Goal: Task Accomplishment & Management: Complete application form

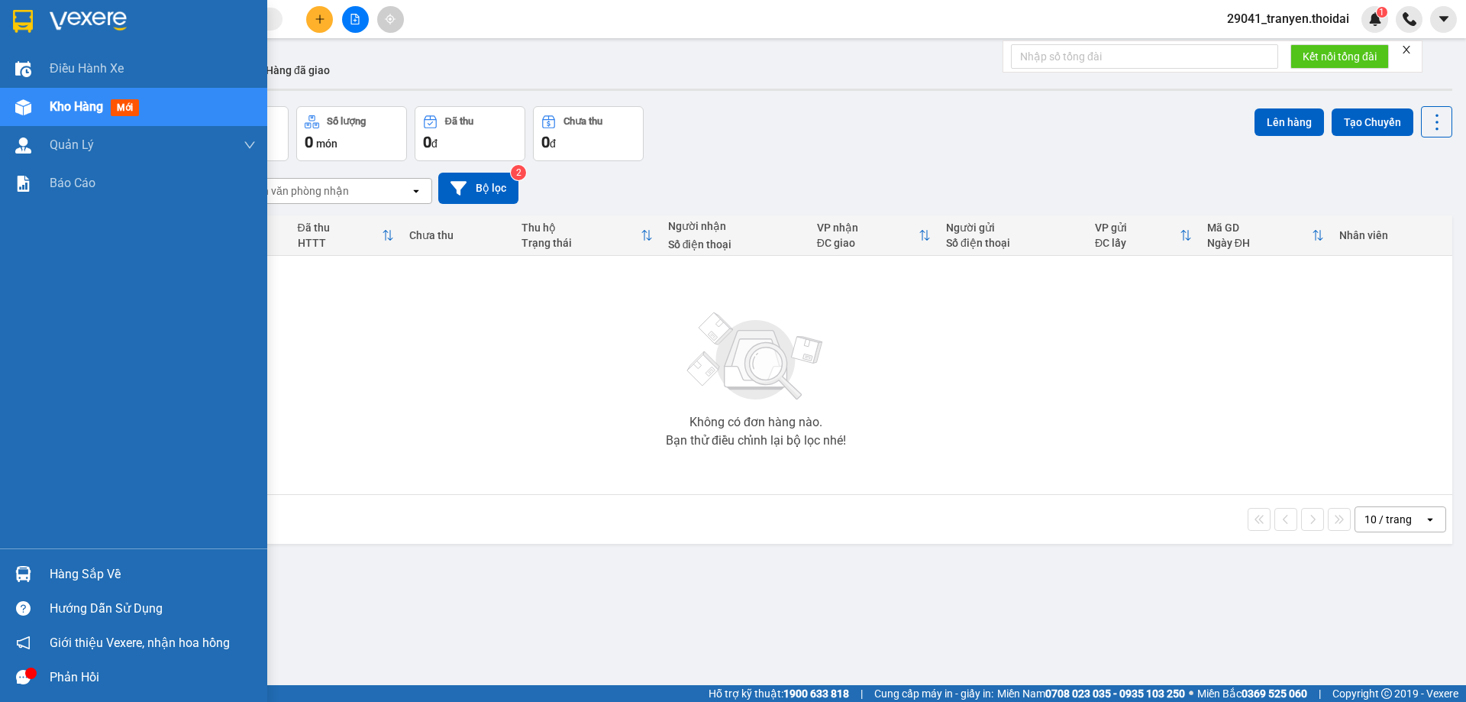
click at [40, 573] on div "Hàng sắp về" at bounding box center [133, 574] width 267 height 34
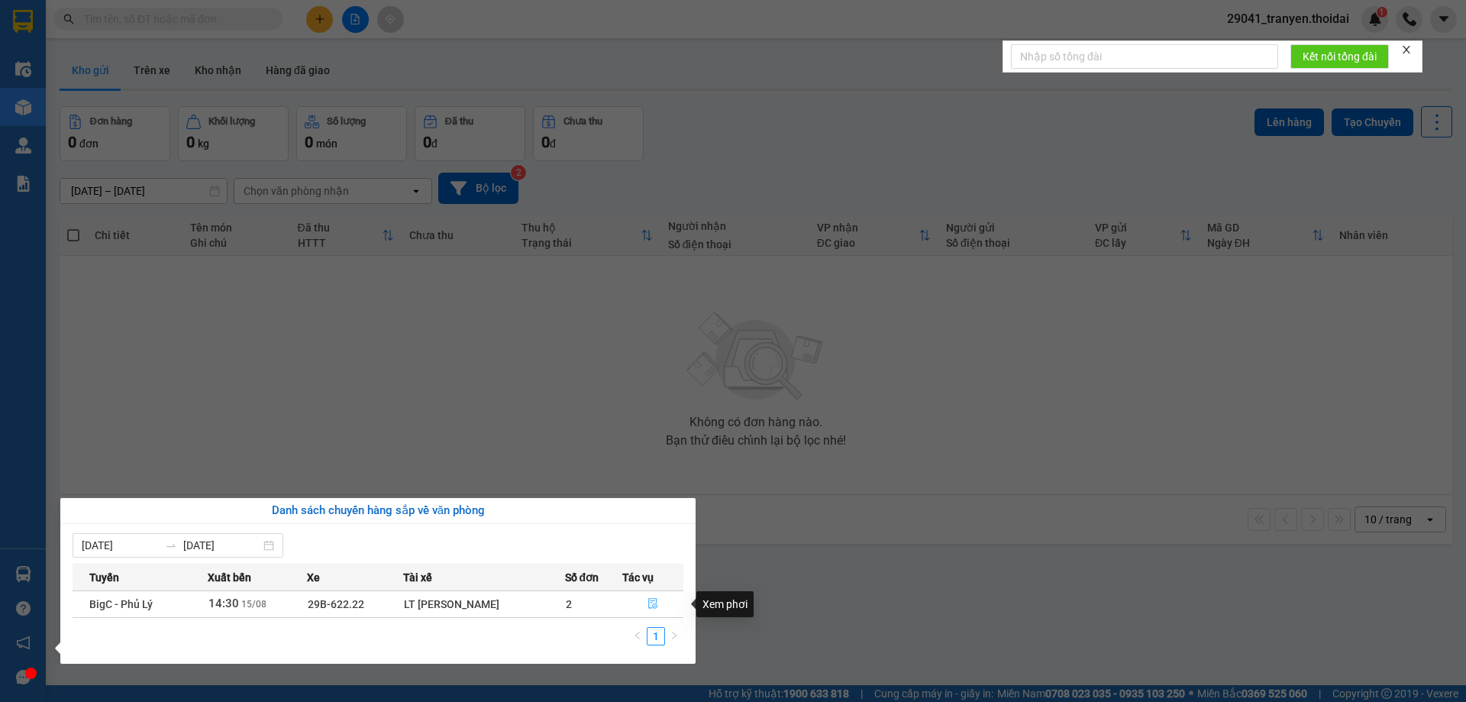
click at [654, 602] on icon "file-done" at bounding box center [652, 603] width 11 height 11
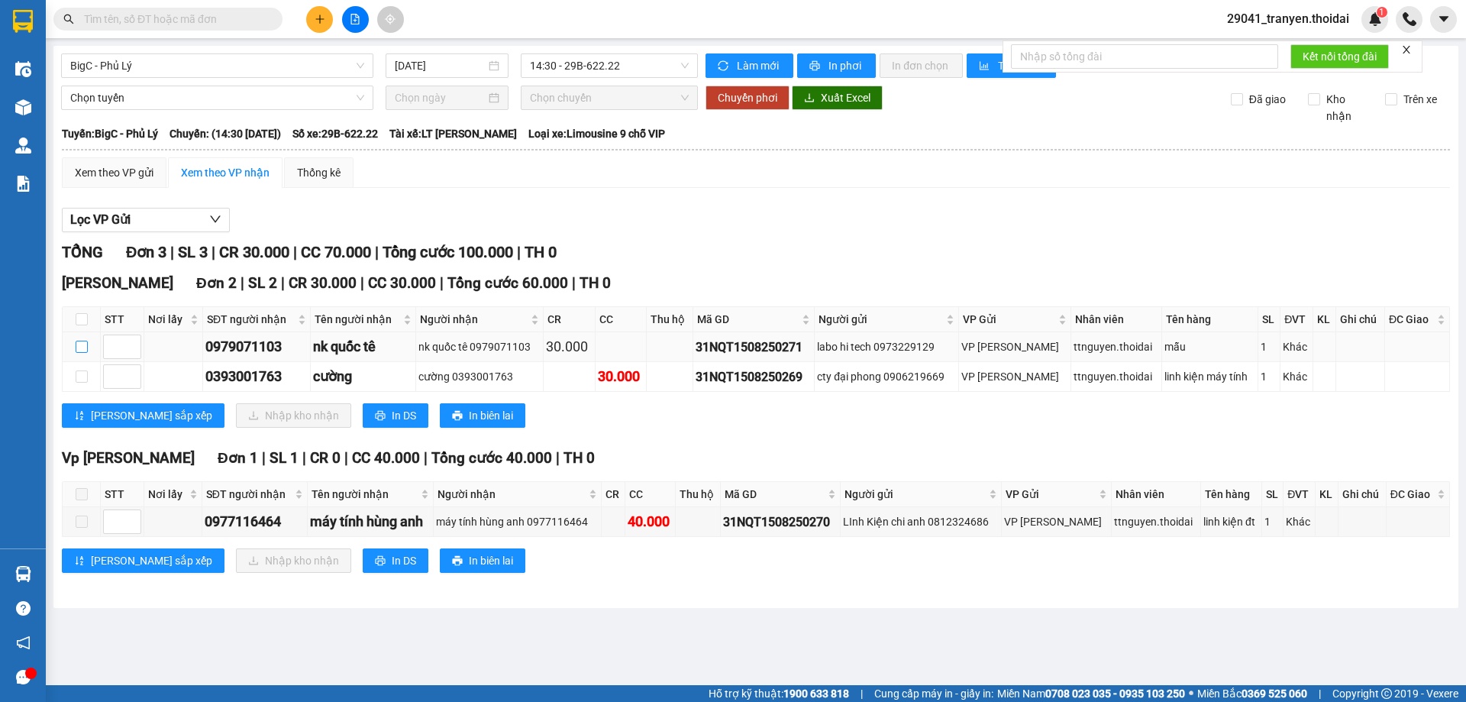
click at [76, 348] on input "checkbox" at bounding box center [82, 347] width 12 height 12
checkbox input "true"
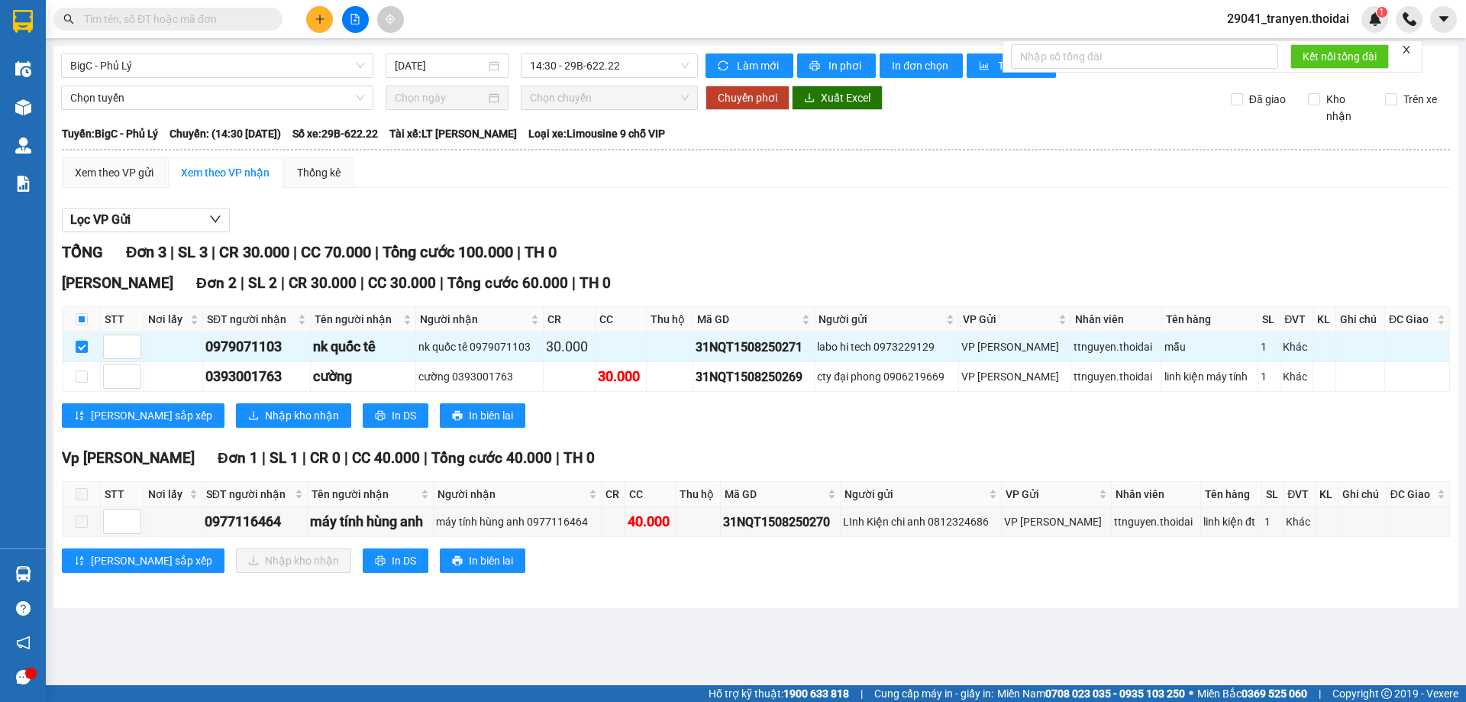
click at [654, 430] on div "[PERSON_NAME] Đơn 2 | SL 2 | CR 30.000 | CC 30.000 | Tổng cước 60.000 | TH 0 ST…" at bounding box center [756, 355] width 1388 height 167
click at [82, 378] on input "checkbox" at bounding box center [82, 376] width 12 height 12
checkbox input "true"
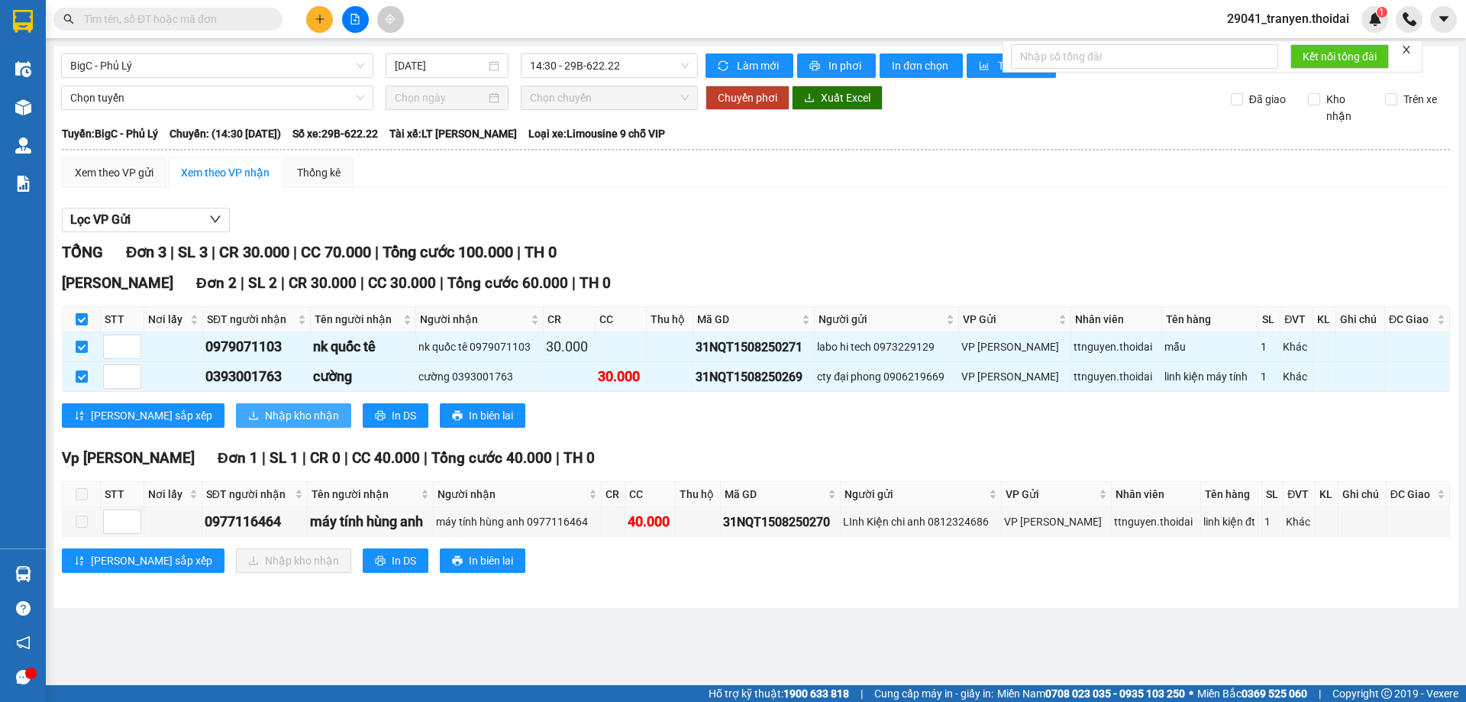
click at [274, 426] on button "Nhập kho nhận" at bounding box center [293, 415] width 115 height 24
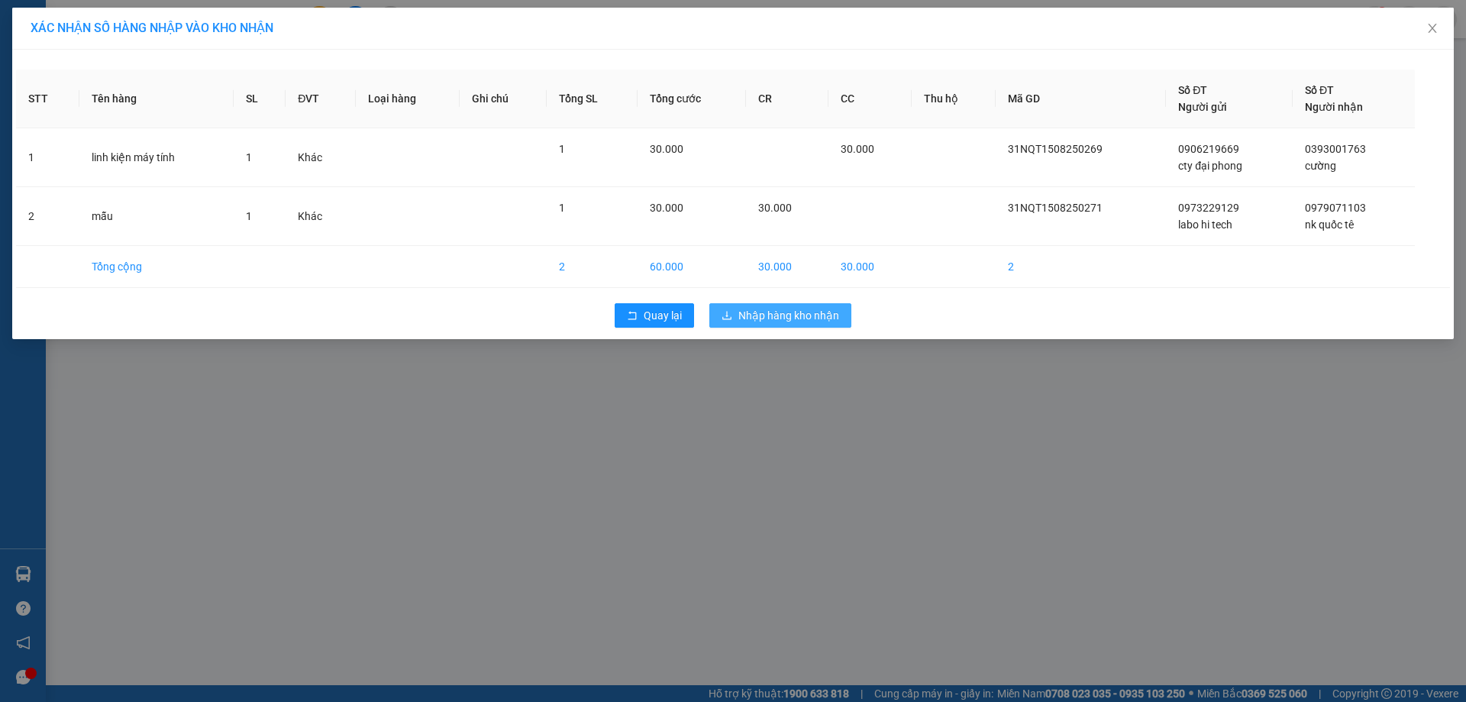
click at [818, 315] on span "Nhập hàng kho nhận" at bounding box center [788, 315] width 101 height 17
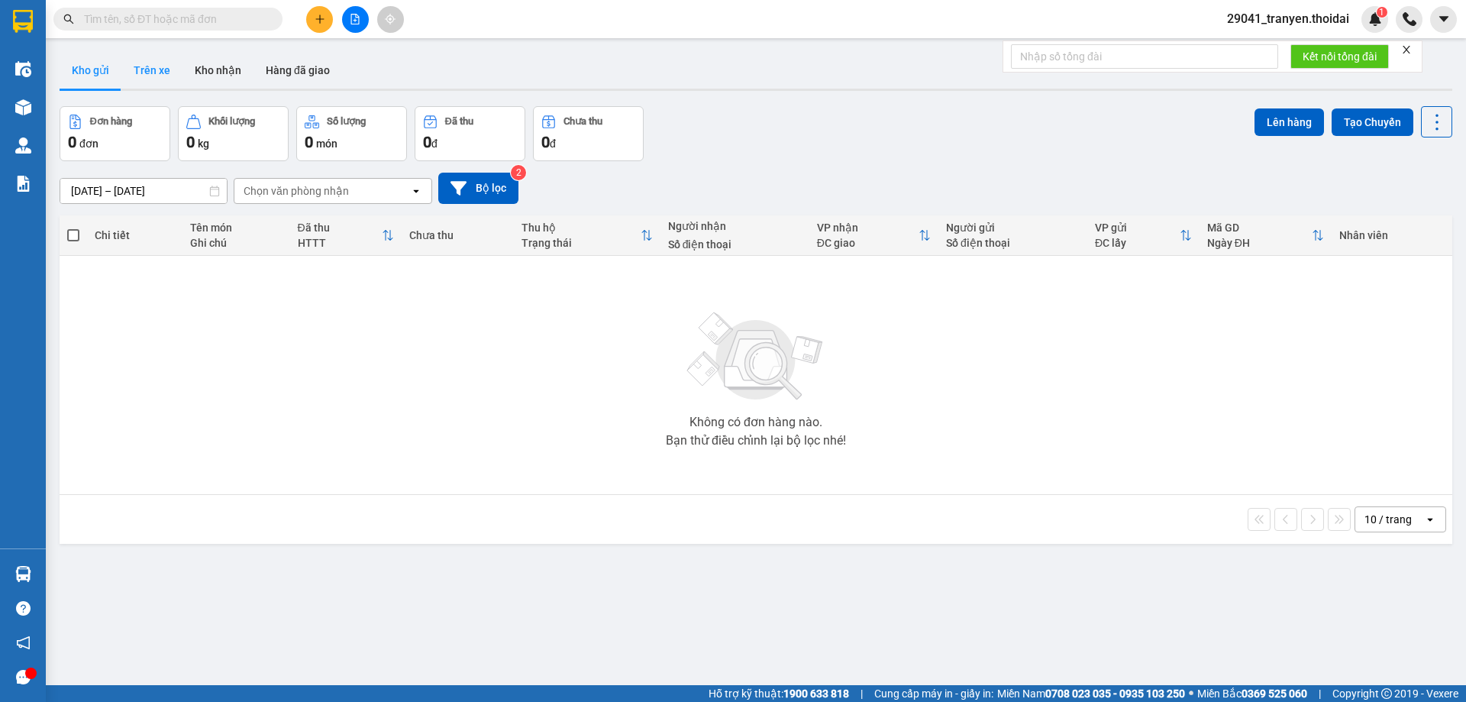
click at [173, 76] on button "Trên xe" at bounding box center [151, 70] width 61 height 37
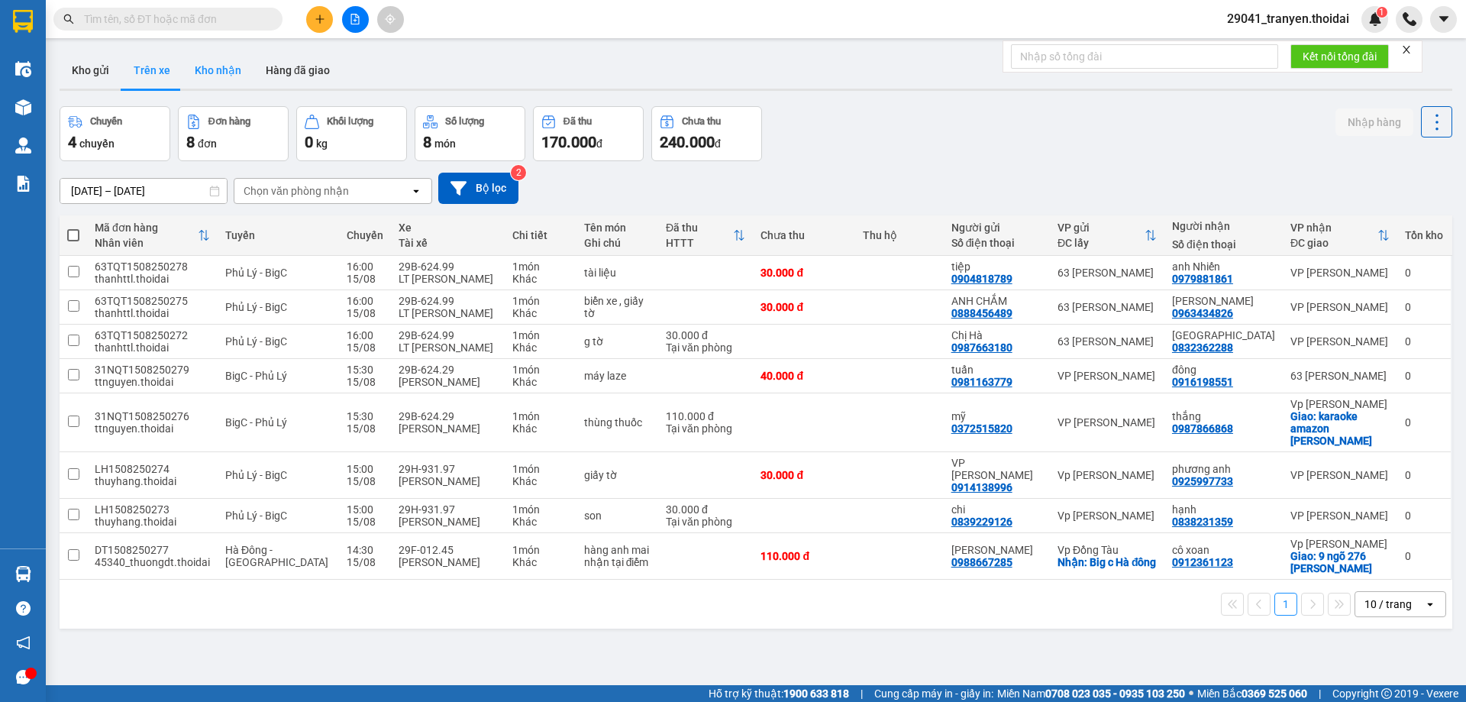
click at [219, 69] on button "Kho nhận" at bounding box center [217, 70] width 71 height 37
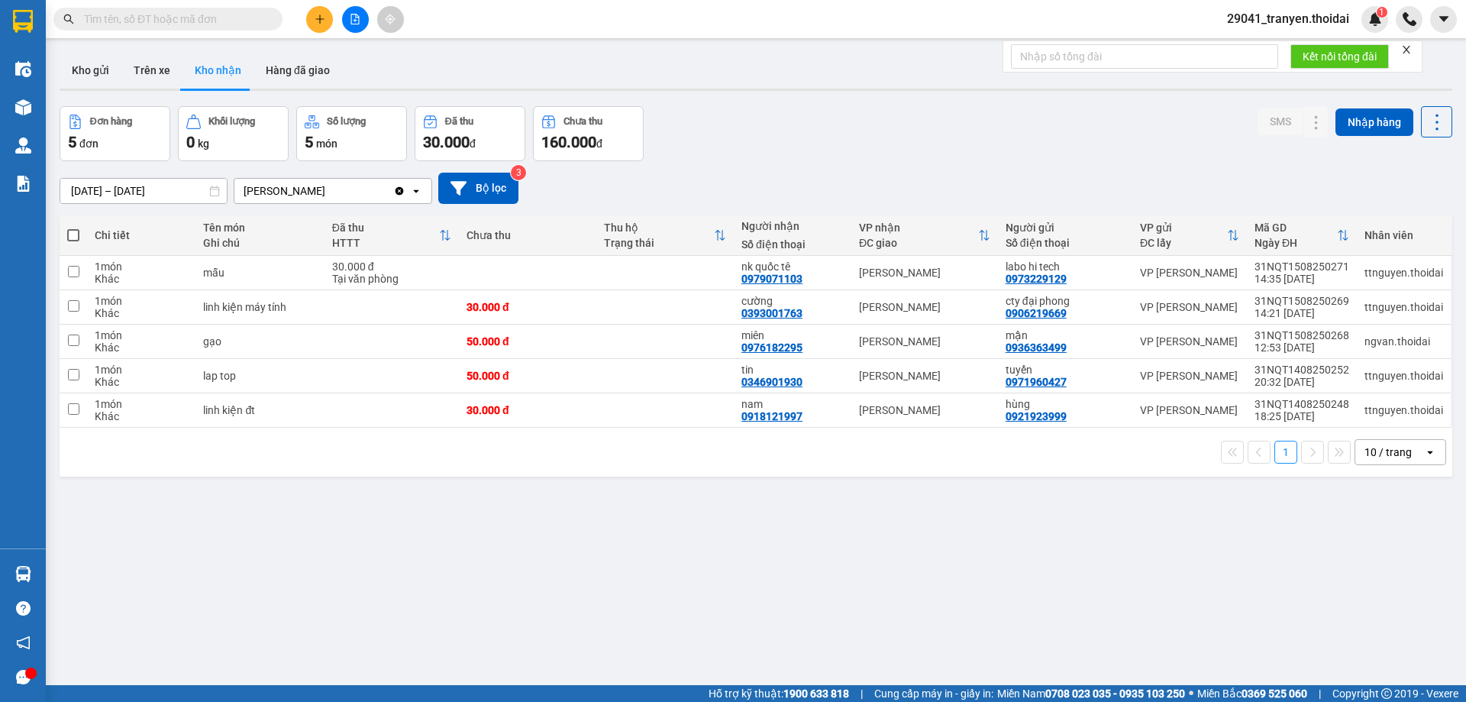
click at [802, 179] on div "[DATE] – [DATE] Press the down arrow key to interact with the calendar and sele…" at bounding box center [756, 188] width 1393 height 31
click at [799, 351] on div "miên 0976182295" at bounding box center [792, 341] width 102 height 24
checkbox input "true"
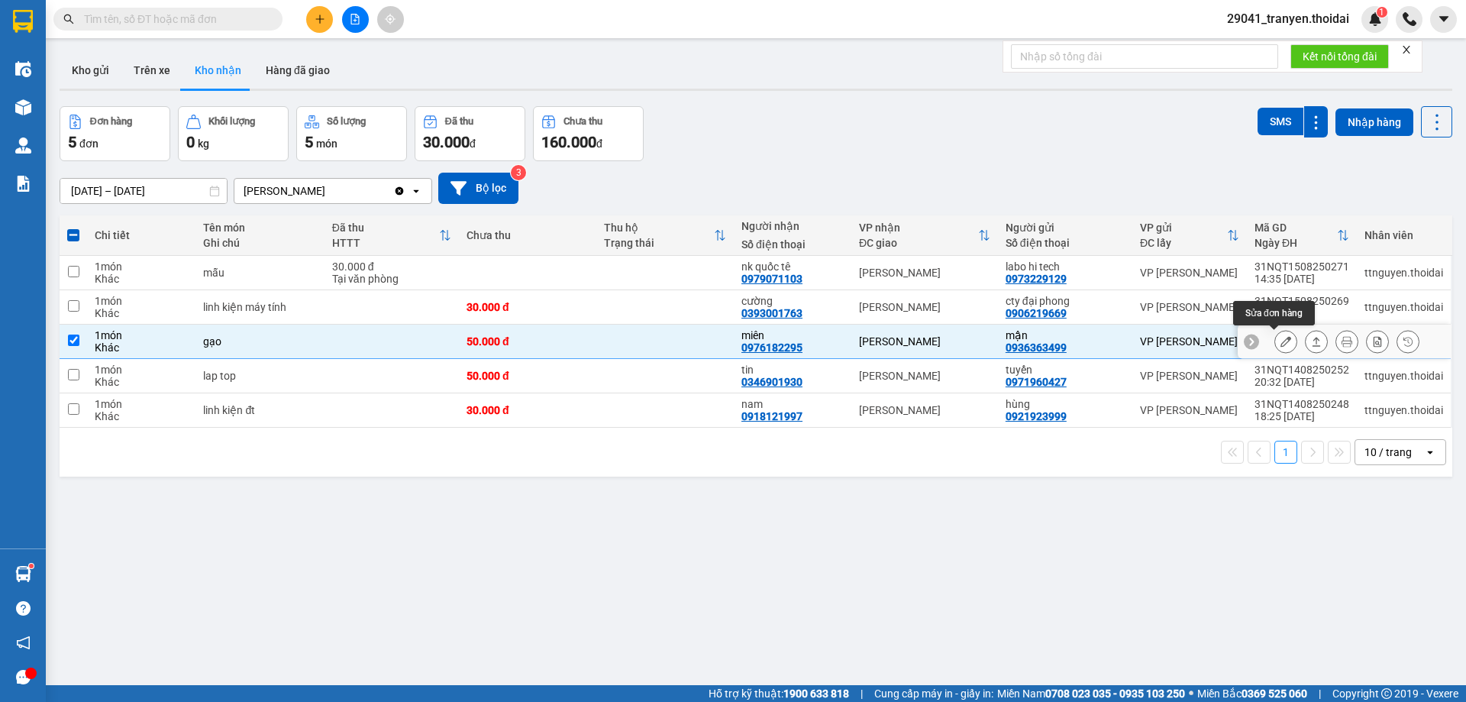
click at [1280, 340] on icon at bounding box center [1285, 341] width 11 height 11
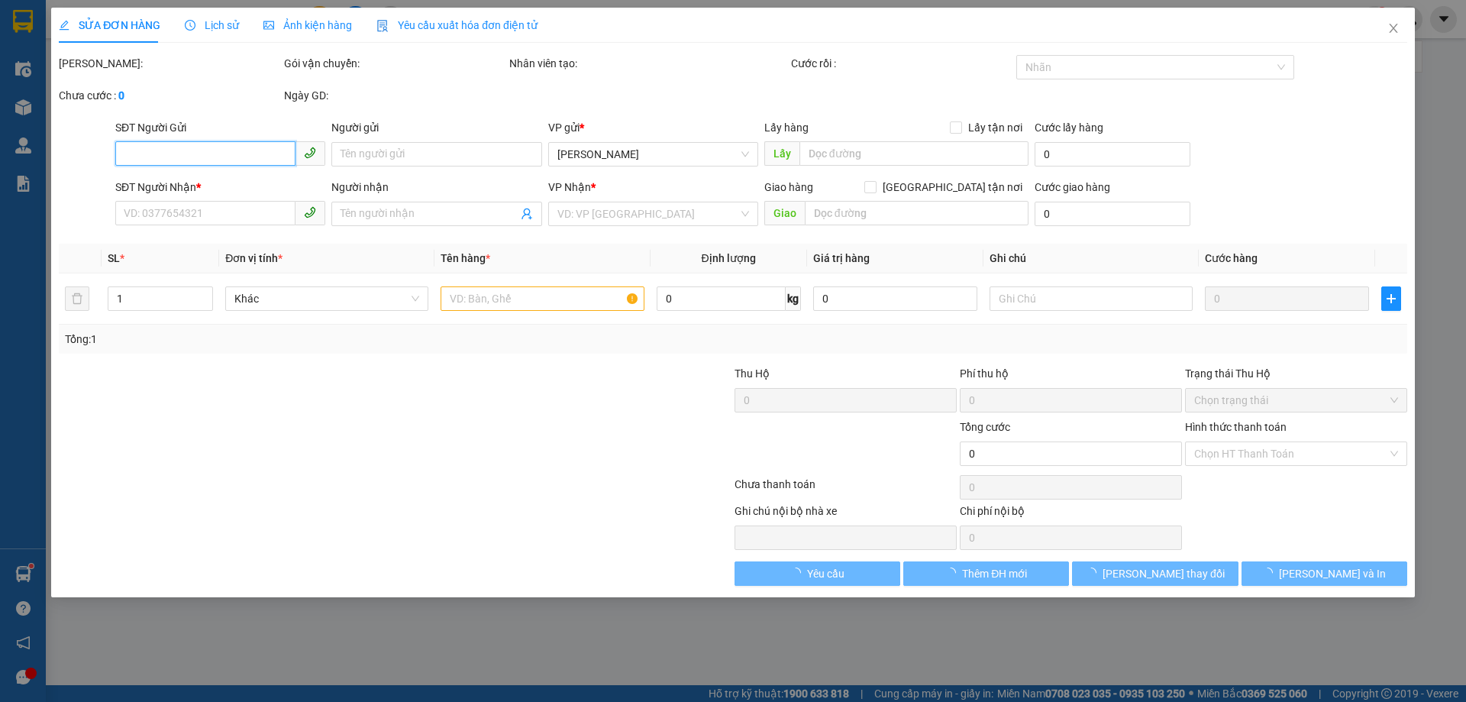
type input "0936363499"
type input "mận"
type input "0976182295"
type input "miên"
type input "50.000"
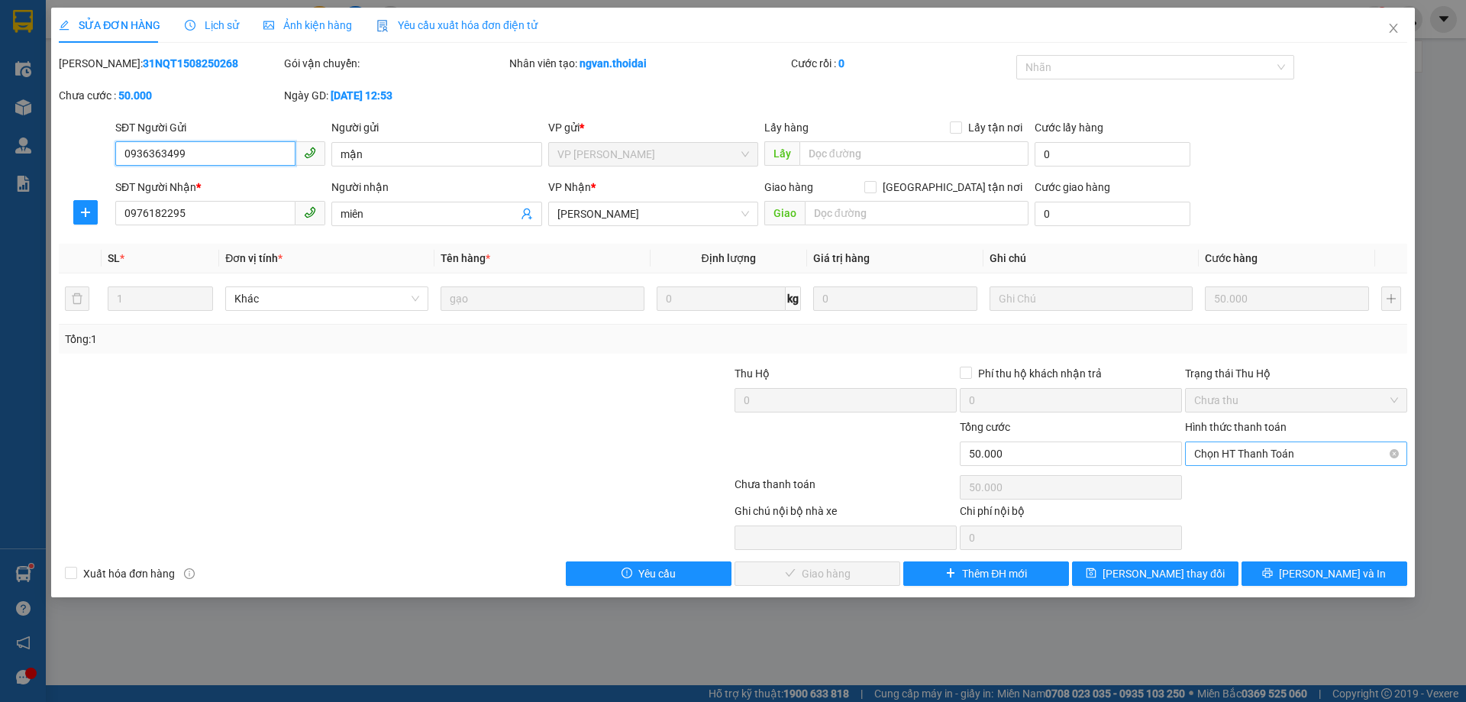
click at [1253, 452] on span "Chọn HT Thanh Toán" at bounding box center [1296, 453] width 204 height 23
click at [1228, 482] on div "Tại văn phòng" at bounding box center [1296, 484] width 204 height 17
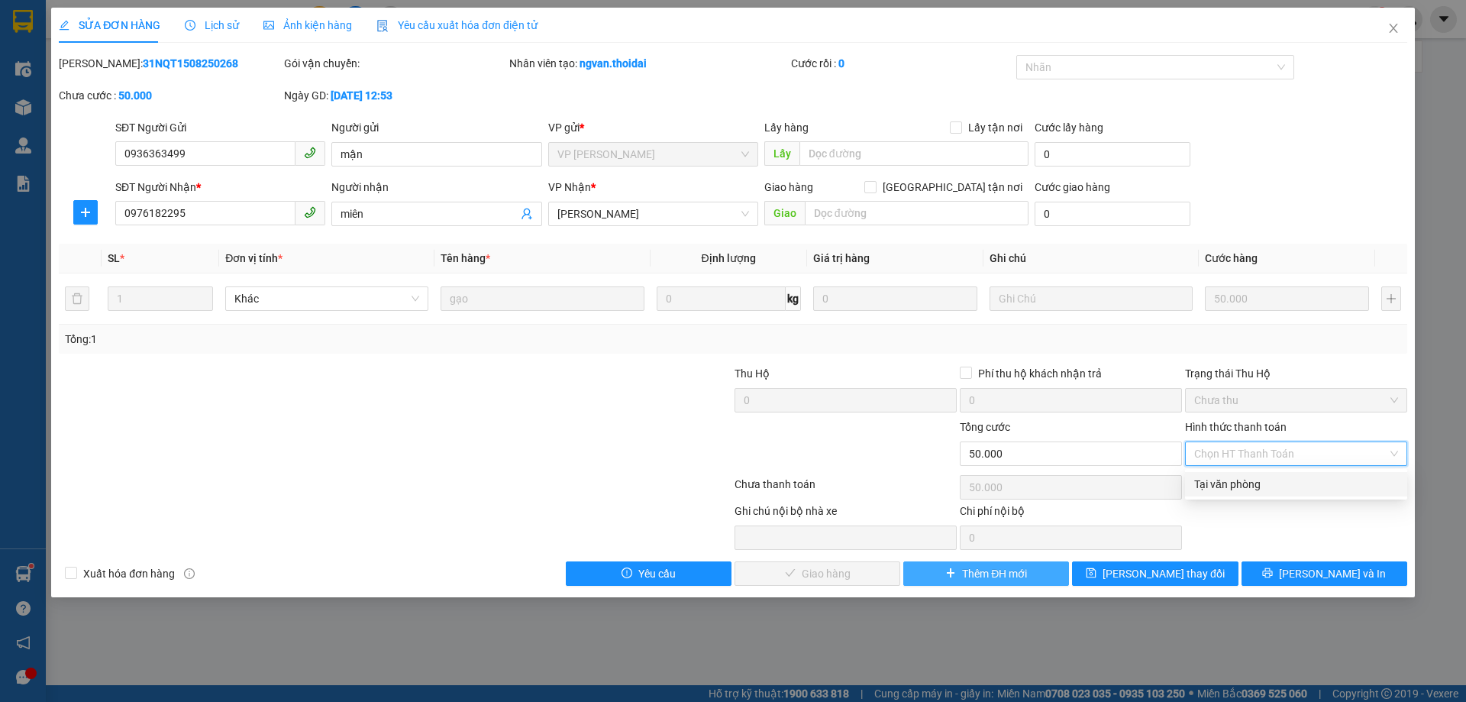
type input "0"
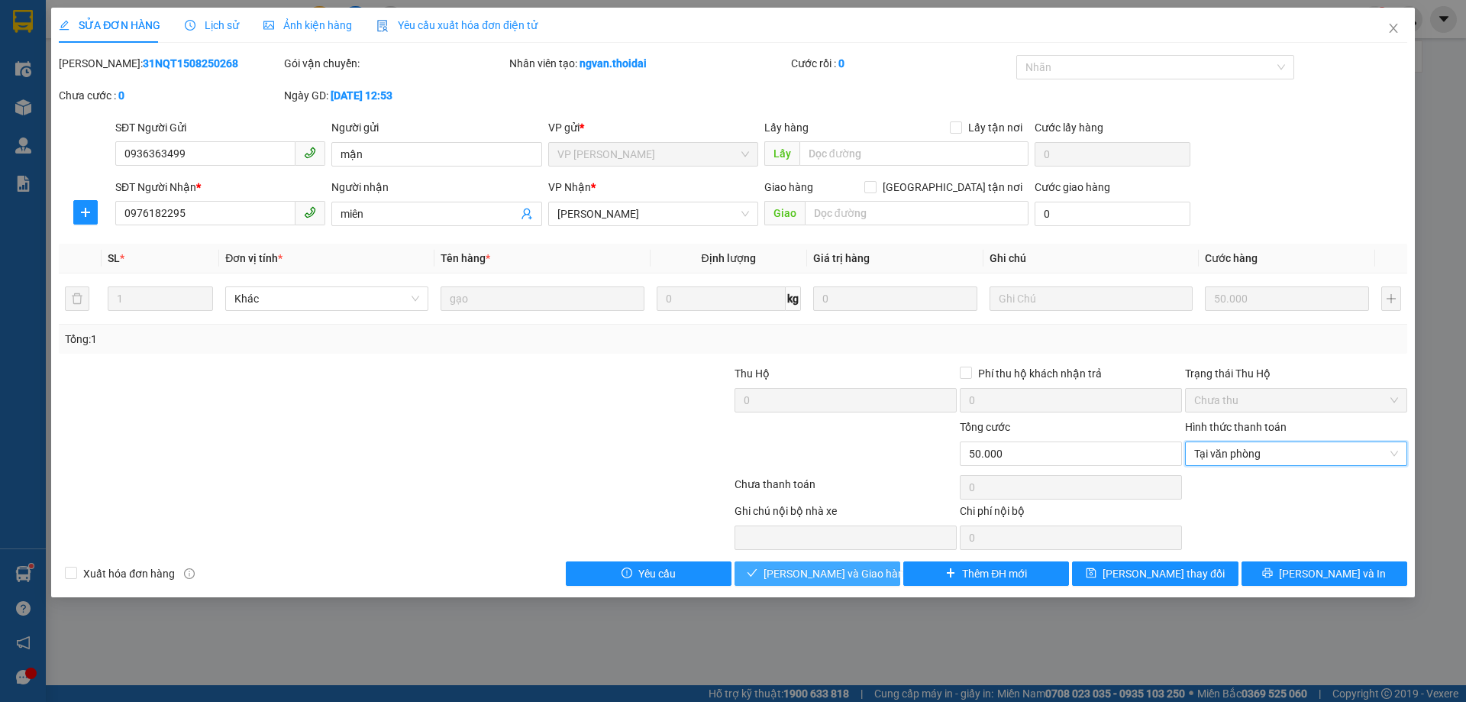
click at [831, 561] on button "[PERSON_NAME] và Giao hàng" at bounding box center [817, 573] width 166 height 24
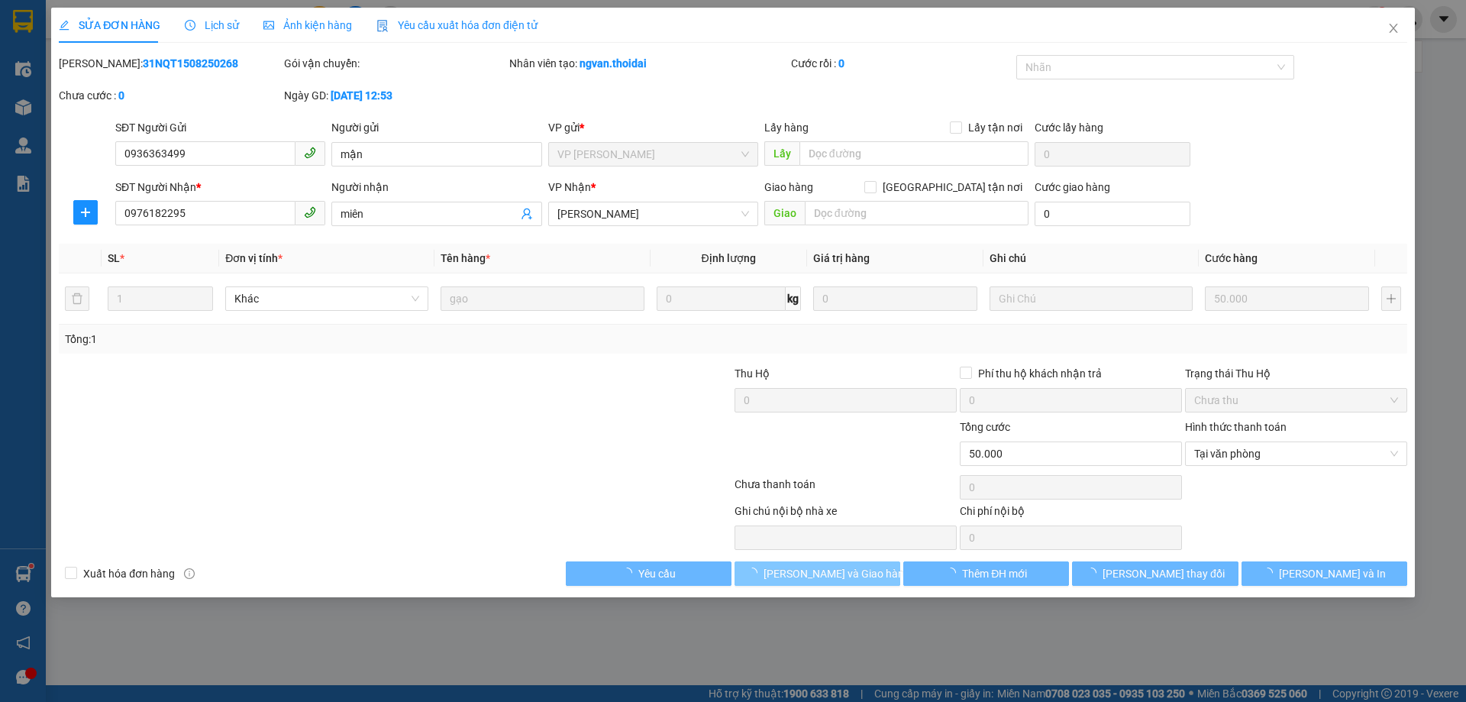
click at [829, 574] on span "[PERSON_NAME] và Giao hàng" at bounding box center [836, 573] width 147 height 17
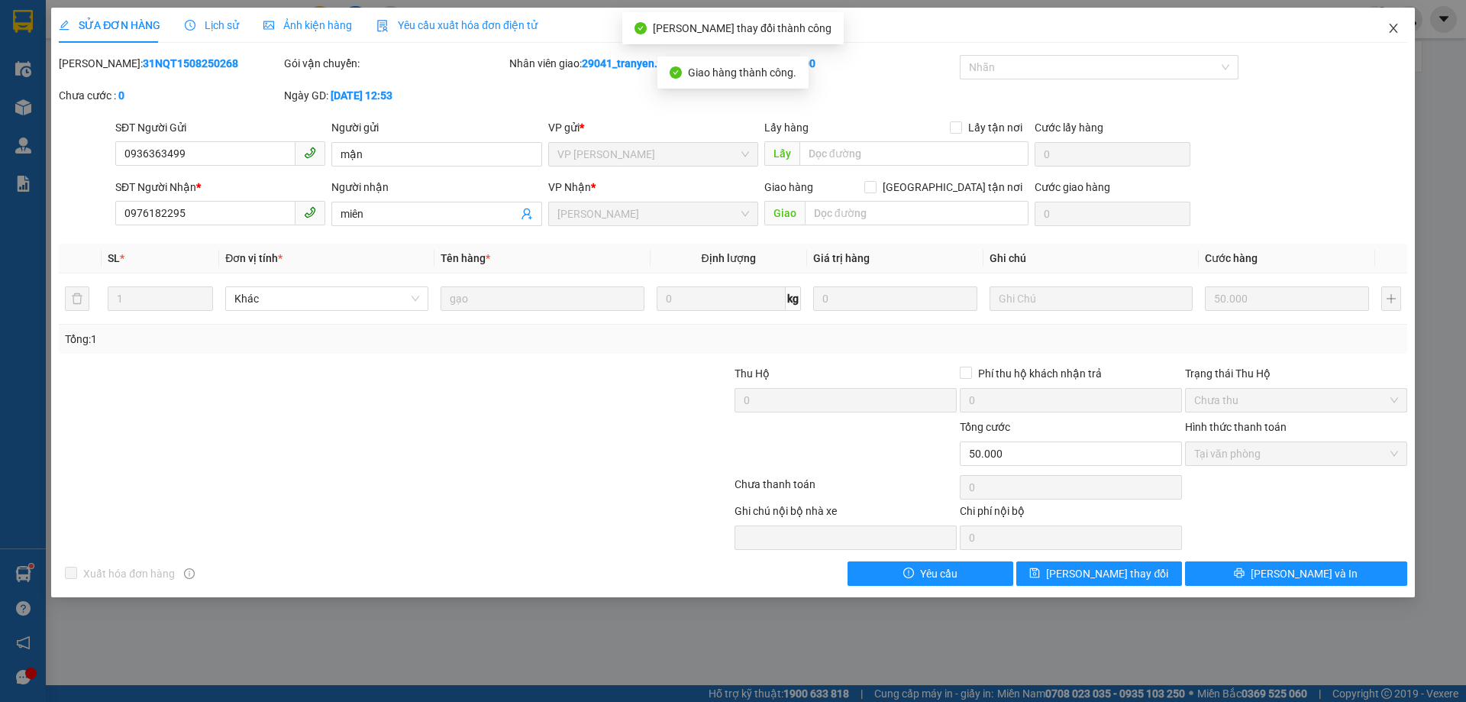
click at [1389, 26] on icon "close" at bounding box center [1393, 28] width 12 height 12
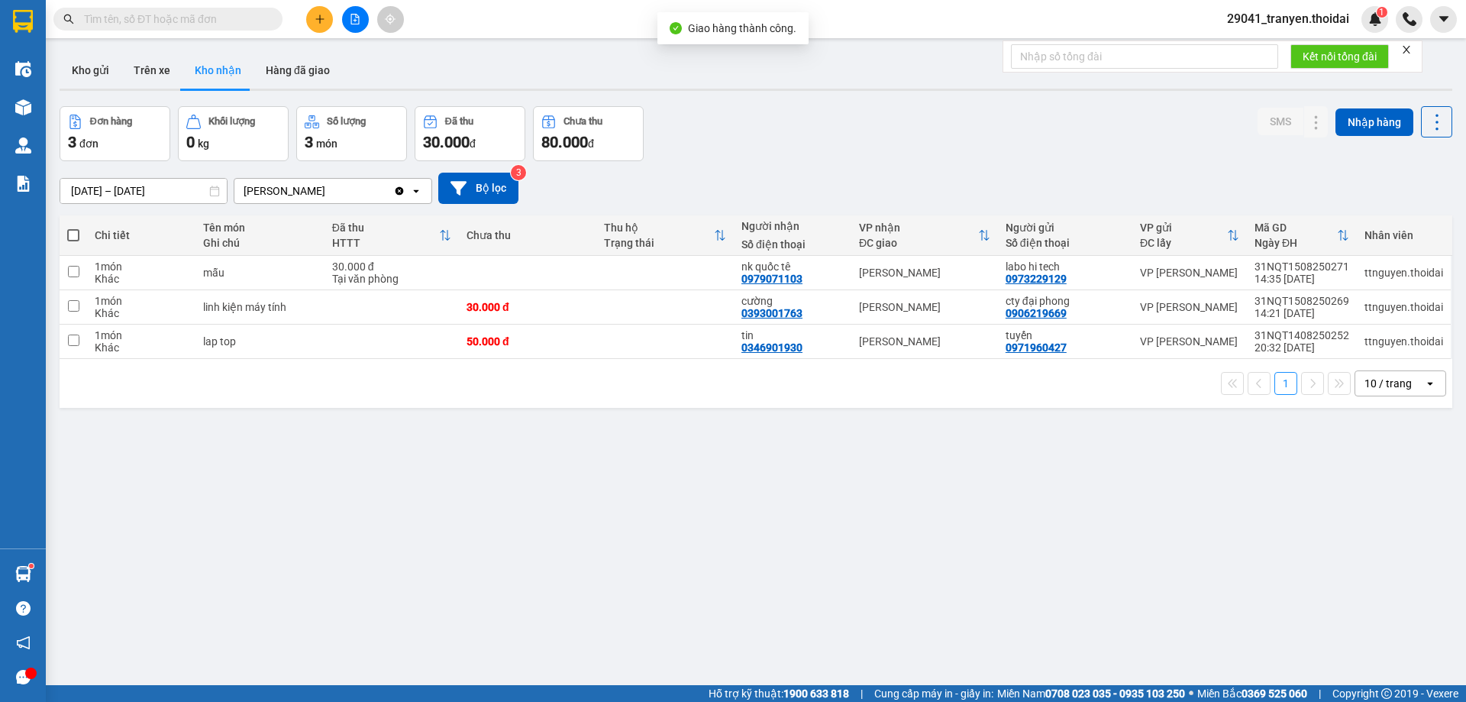
click at [1038, 202] on div "[DATE] – [DATE] Press the down arrow key to interact with the calendar and sele…" at bounding box center [756, 188] width 1393 height 31
click at [820, 82] on div "Kho gửi Trên xe Kho nhận Hàng đã giao" at bounding box center [756, 72] width 1393 height 40
drag, startPoint x: 842, startPoint y: 125, endPoint x: 222, endPoint y: 198, distance: 624.2
click at [842, 124] on div "Đơn hàng 3 đơn Khối lượng 0 kg Số lượng 3 món Đã thu 30.000 đ Chưa thu 80.000 đ…" at bounding box center [756, 133] width 1393 height 55
click at [83, 71] on button "Kho gửi" at bounding box center [91, 70] width 62 height 37
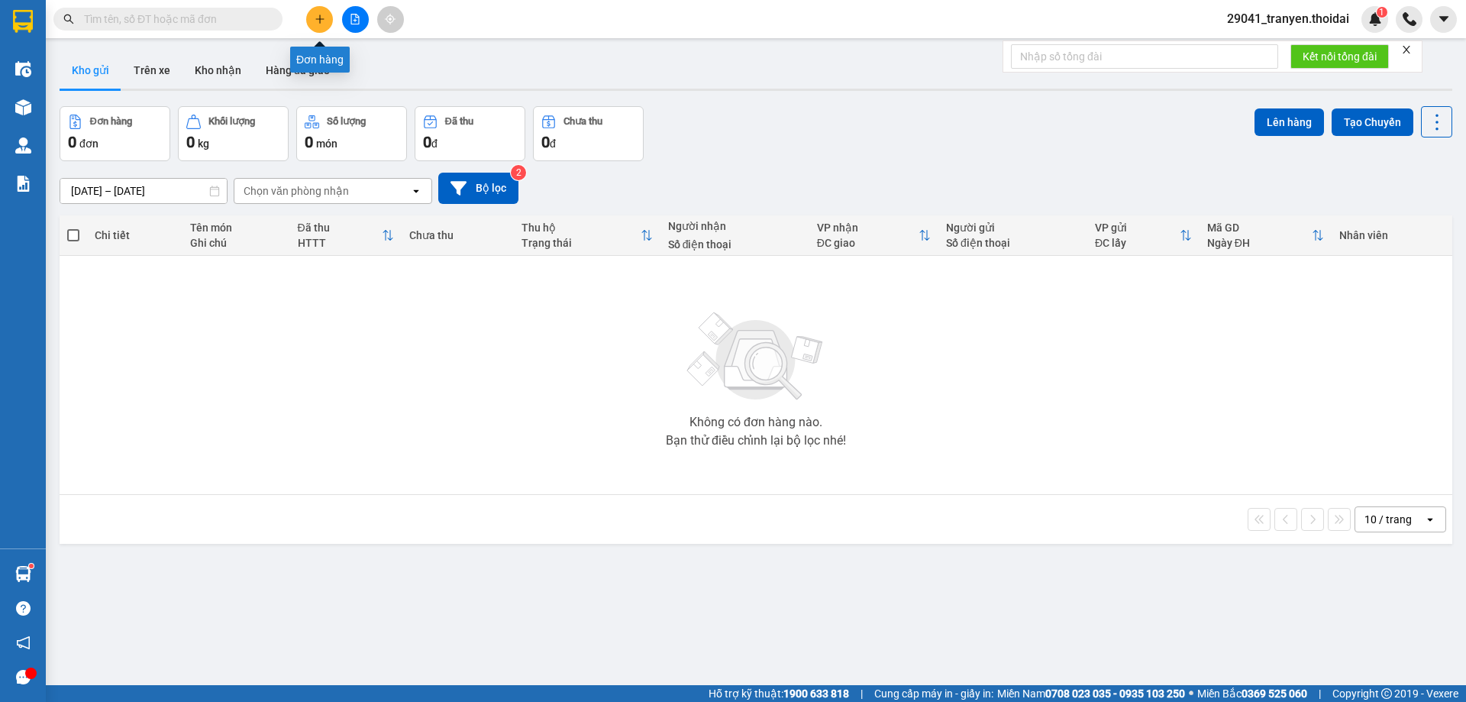
click at [315, 27] on button at bounding box center [319, 19] width 27 height 27
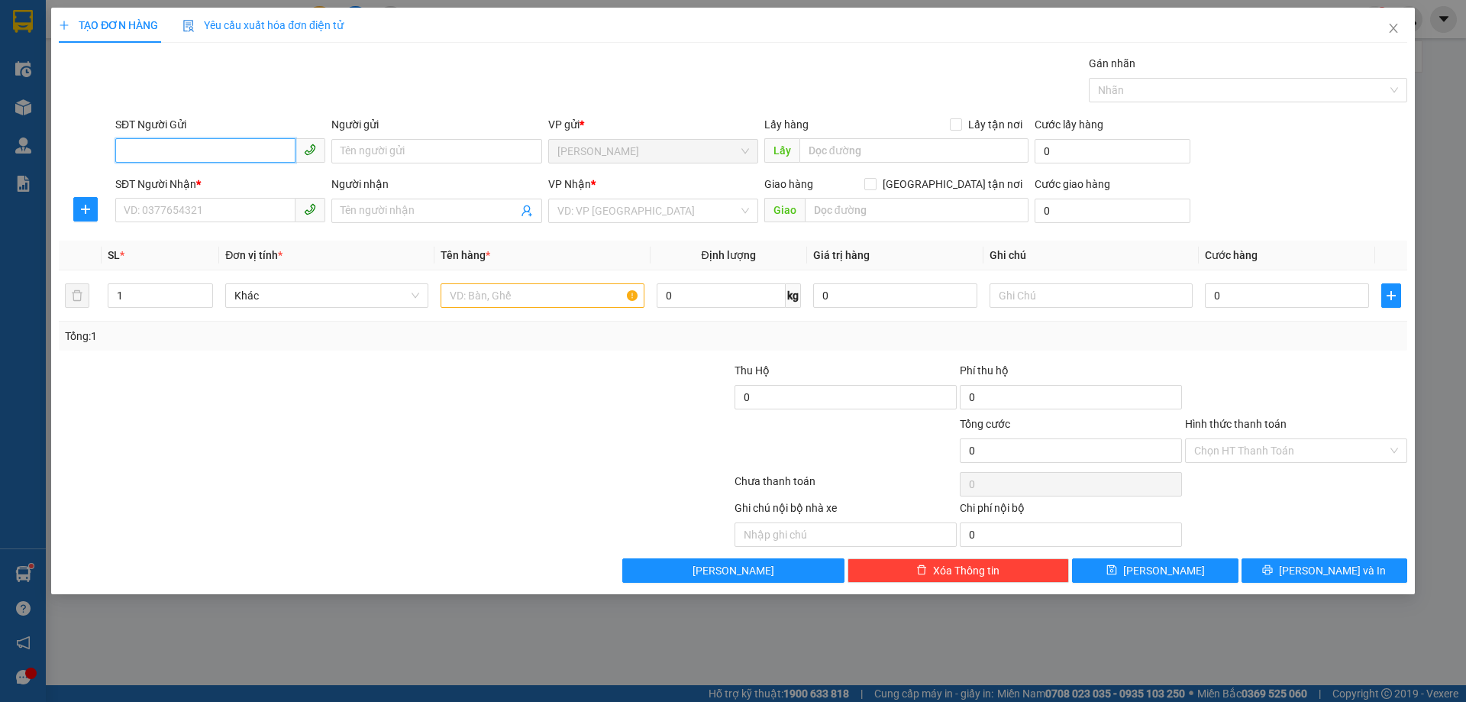
click at [179, 144] on input "SĐT Người Gửi" at bounding box center [205, 150] width 180 height 24
type input "0978834093"
click at [273, 185] on div "0978834093 - [PERSON_NAME]" at bounding box center [220, 181] width 192 height 17
type input "[PERSON_NAME]"
type input "0978834093"
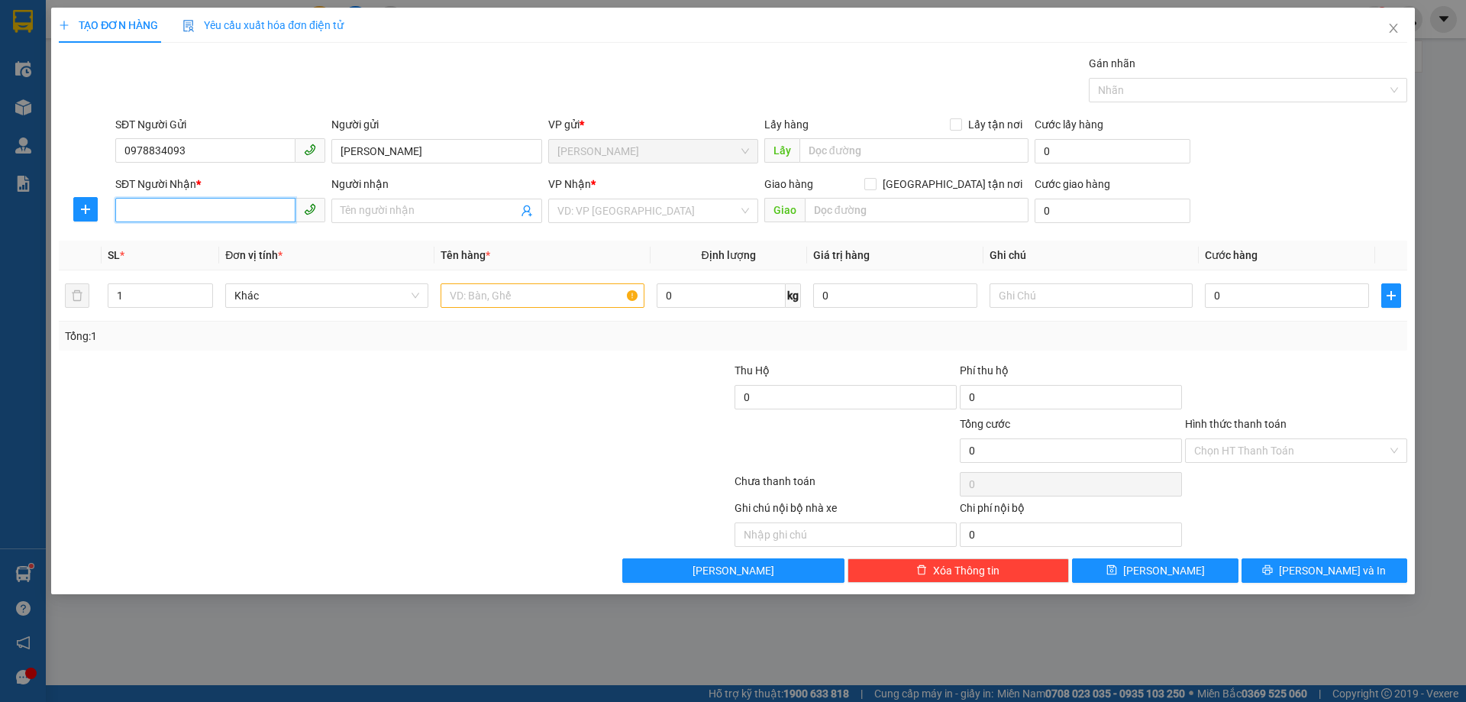
click at [260, 213] on input "SĐT Người Nhận *" at bounding box center [205, 210] width 180 height 24
click at [253, 244] on div "0328965238 - ng văn tú" at bounding box center [220, 241] width 192 height 17
type input "0328965238"
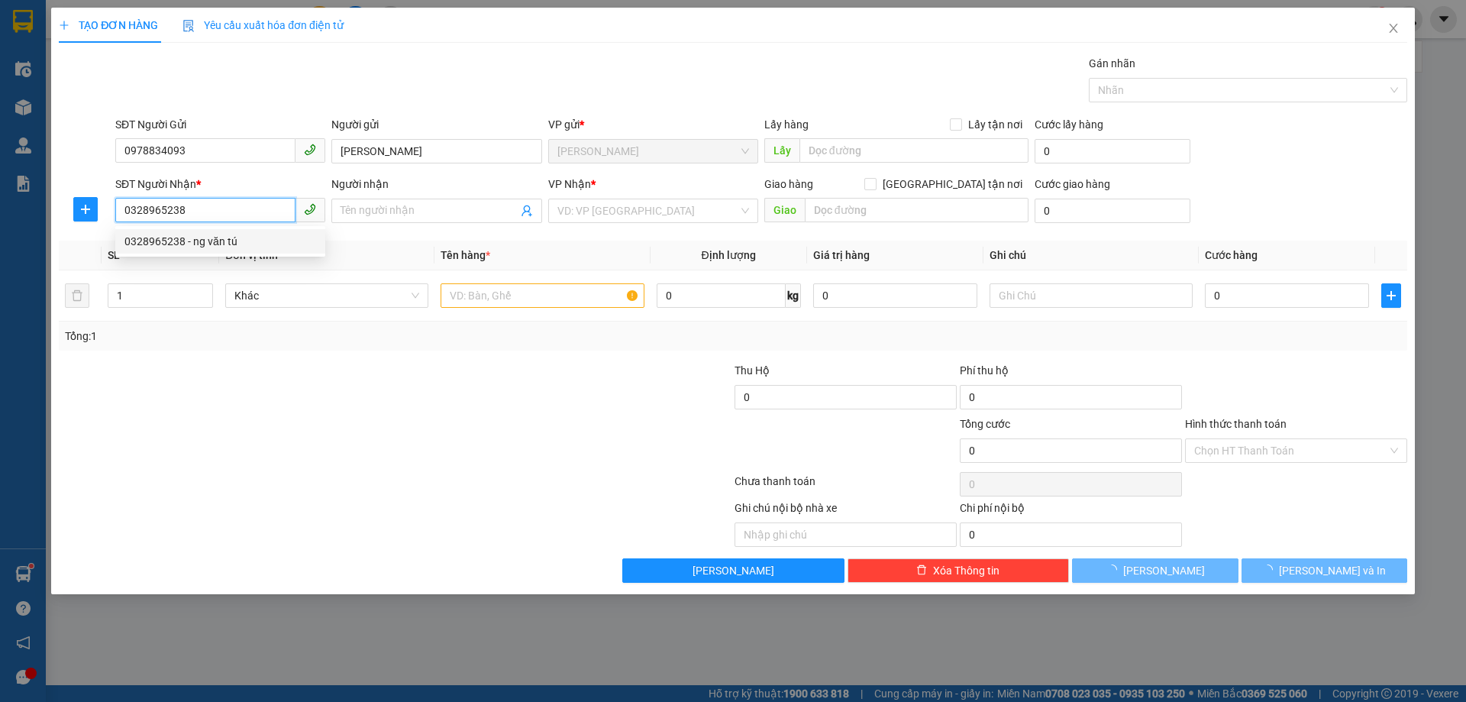
type input "ng văn tú"
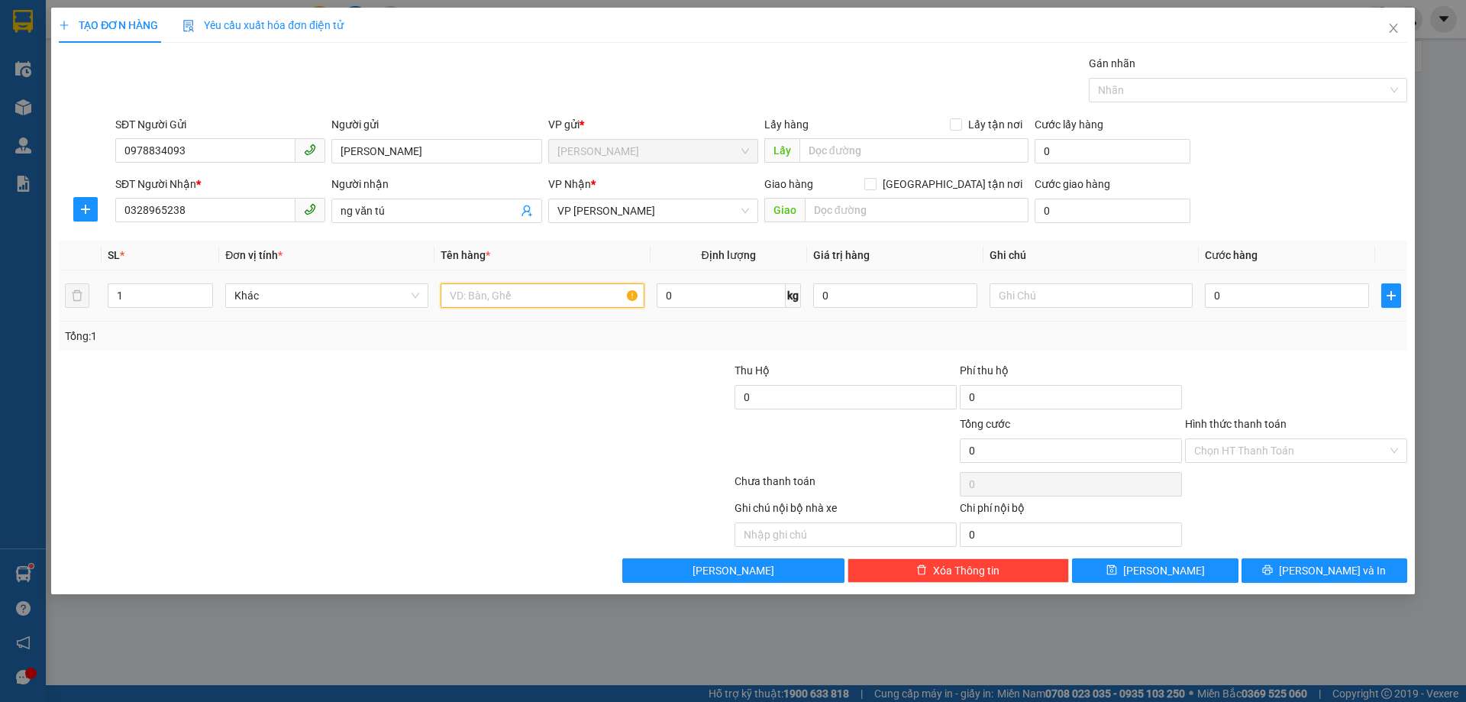
click at [499, 306] on input "text" at bounding box center [542, 295] width 203 height 24
type input "nhãn"
click at [1286, 295] on input "0" at bounding box center [1287, 295] width 164 height 24
click at [1215, 289] on input "0" at bounding box center [1287, 295] width 164 height 24
click at [1218, 287] on input "0" at bounding box center [1287, 295] width 164 height 24
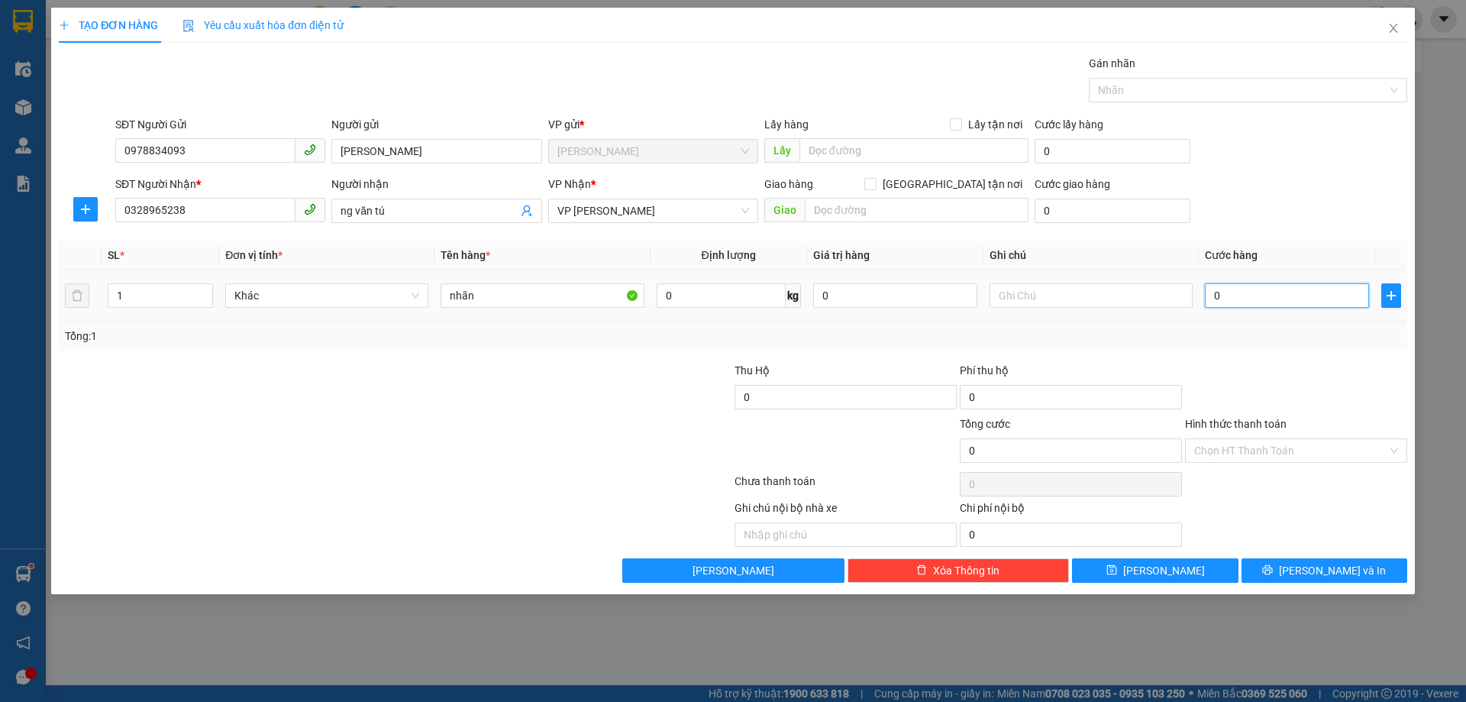
click at [1211, 297] on input "0" at bounding box center [1287, 295] width 164 height 24
click at [1211, 298] on input "0" at bounding box center [1287, 295] width 164 height 24
type input "50"
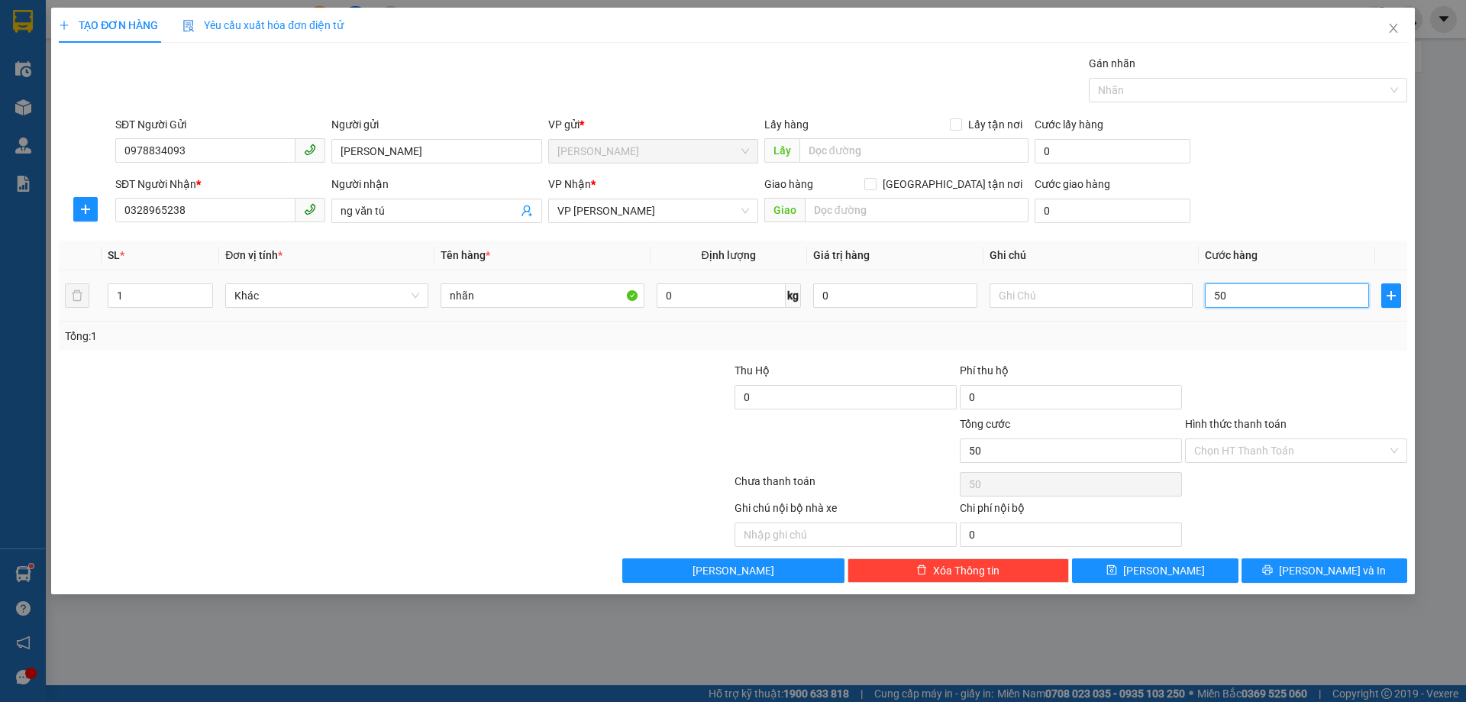
type input "500"
type input "5.000"
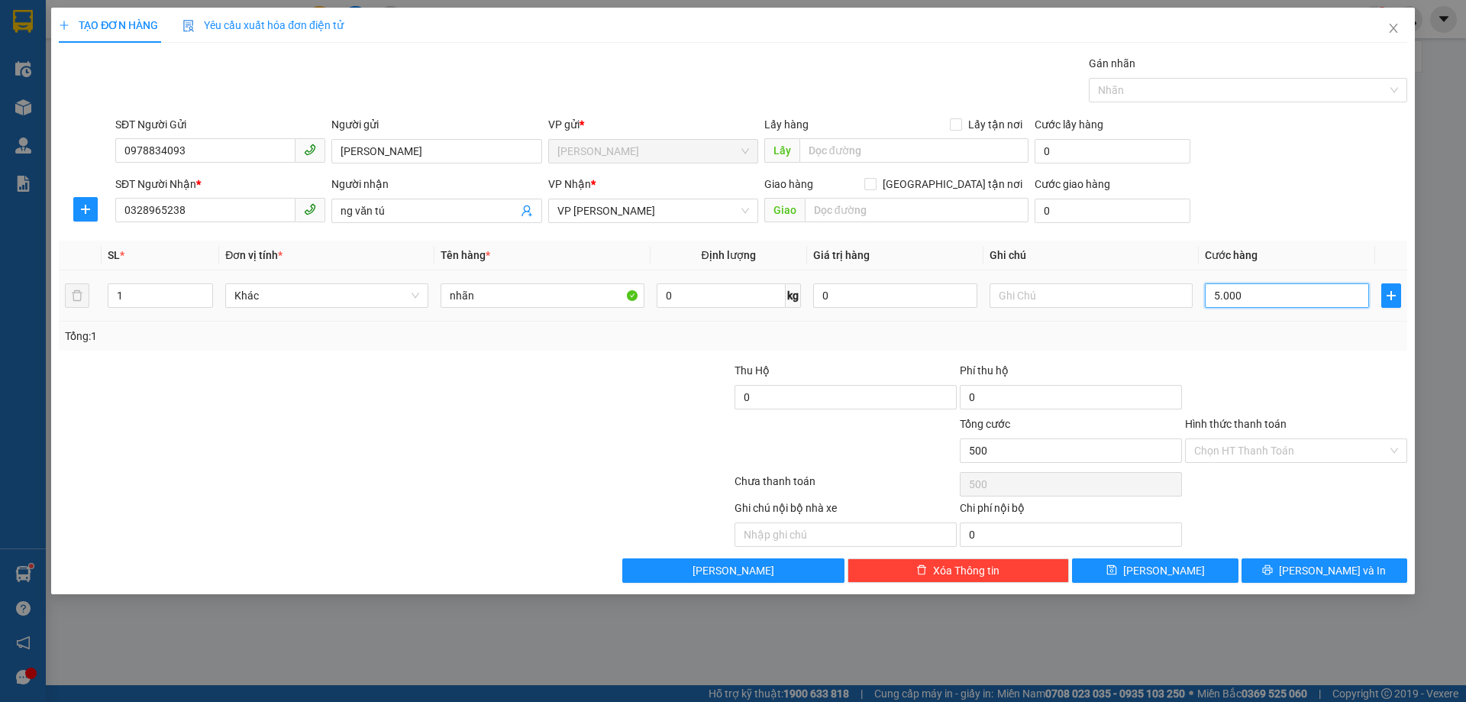
type input "5.000"
type input "50.000"
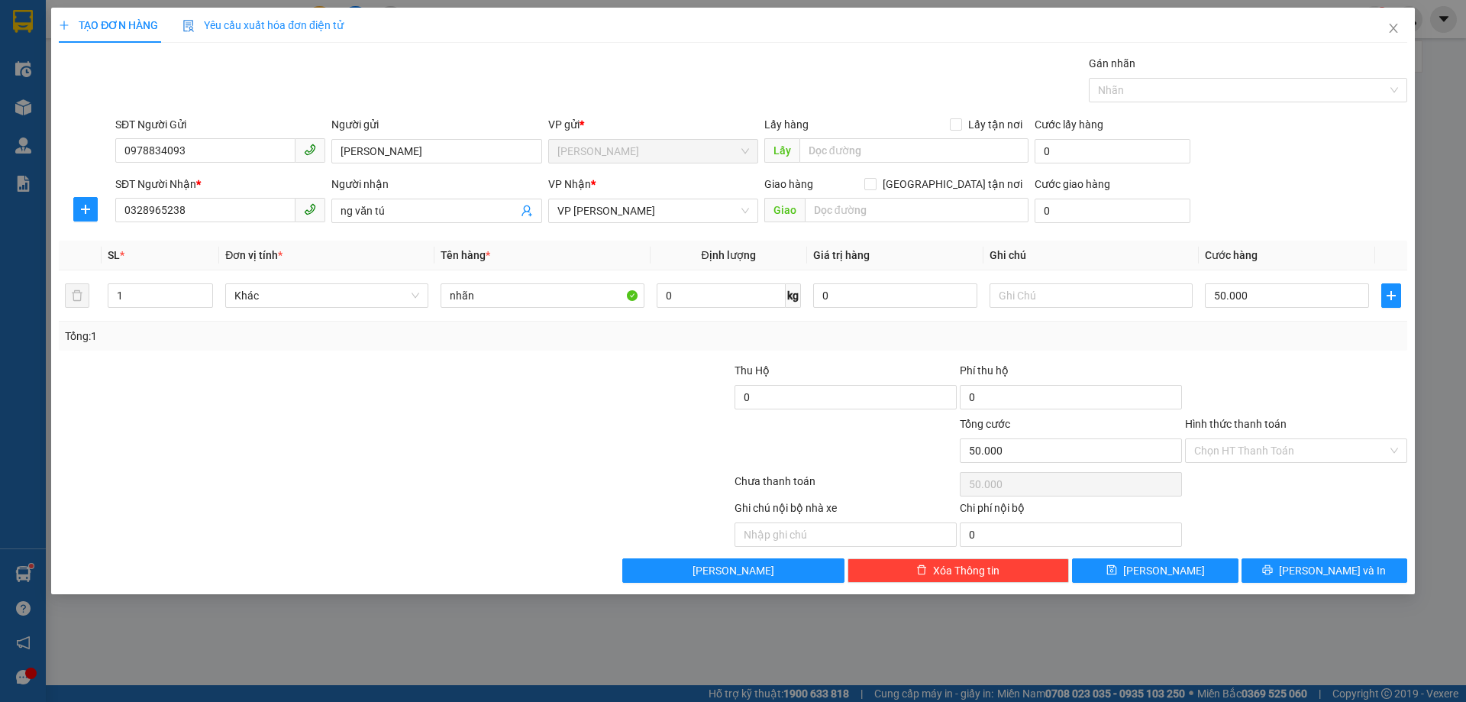
click at [1273, 385] on div at bounding box center [1295, 388] width 225 height 53
click at [1334, 567] on span "[PERSON_NAME] và In" at bounding box center [1332, 570] width 107 height 17
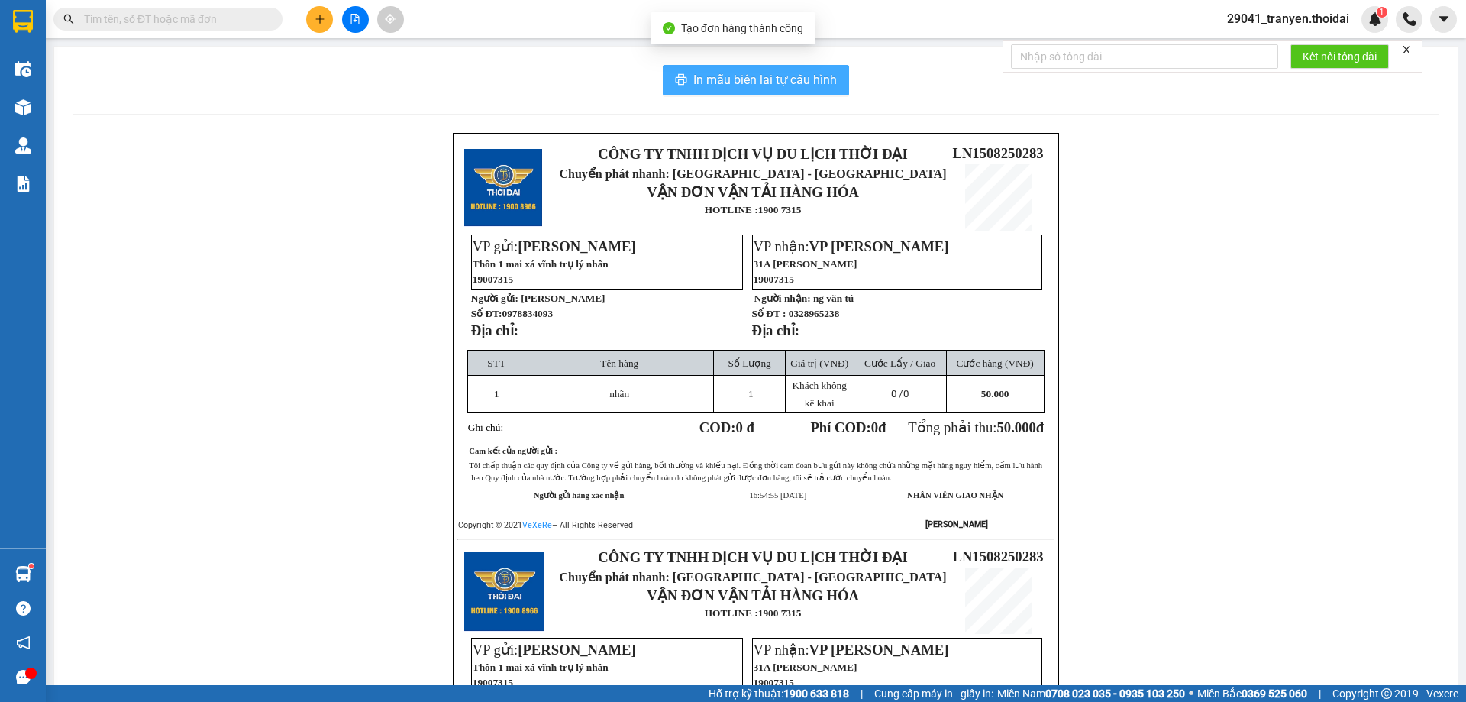
click at [791, 86] on span "In mẫu biên lai tự cấu hình" at bounding box center [765, 79] width 144 height 19
